Goal: Navigation & Orientation: Find specific page/section

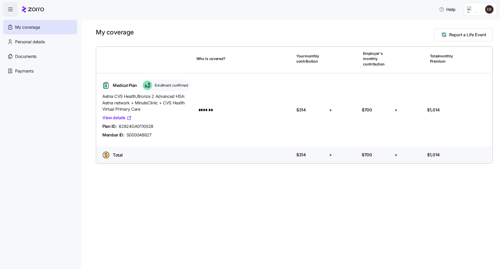
click at [118, 119] on link "View details" at bounding box center [116, 117] width 29 height 7
click at [25, 58] on span "Documents" at bounding box center [25, 56] width 21 height 7
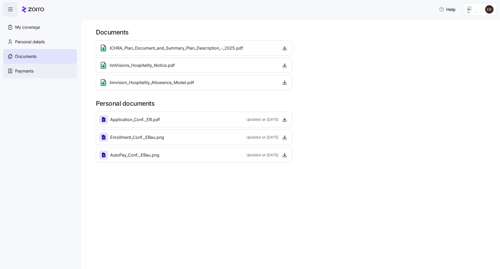
click at [24, 72] on span "Payments" at bounding box center [24, 71] width 18 height 7
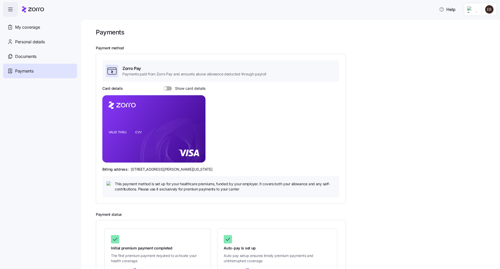
click at [492, 10] on html "Help My coverage Personal details Documents Partners hub Payments Payments Paym…" at bounding box center [250, 133] width 500 height 266
click at [477, 33] on div "Log out" at bounding box center [476, 32] width 20 height 6
